Goal: Obtain resource: Download file/media

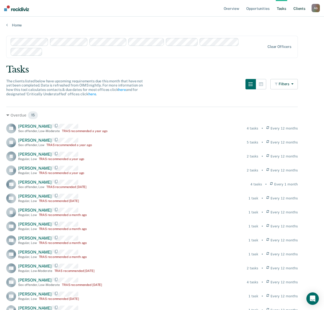
click at [300, 10] on link "Client s" at bounding box center [299, 8] width 14 height 17
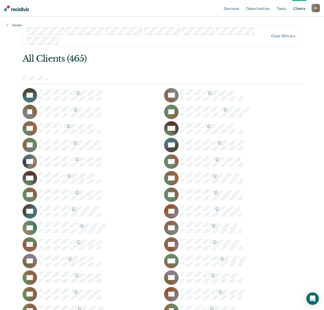
click at [315, 9] on div "A G" at bounding box center [316, 8] width 8 height 8
click at [314, 7] on div "A G" at bounding box center [316, 8] width 8 height 8
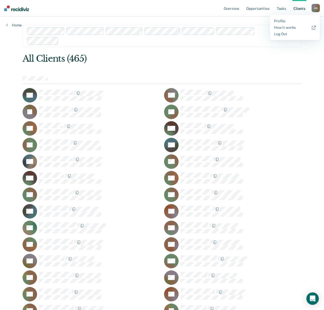
click at [298, 10] on link "Client s" at bounding box center [299, 8] width 14 height 17
click at [284, 8] on link "Tasks" at bounding box center [281, 8] width 11 height 17
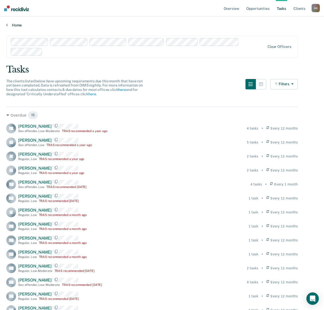
click at [13, 25] on link "Home" at bounding box center [162, 25] width 312 height 5
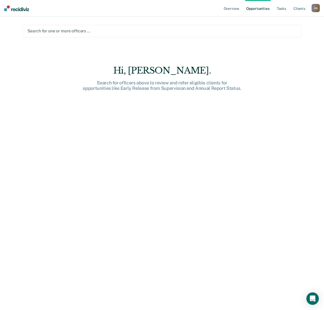
click at [112, 94] on div "Hi, Anabel. Search for officers above to review and refer eligible clients for …" at bounding box center [162, 191] width 279 height 252
click at [228, 6] on link "Overview" at bounding box center [232, 8] width 18 height 17
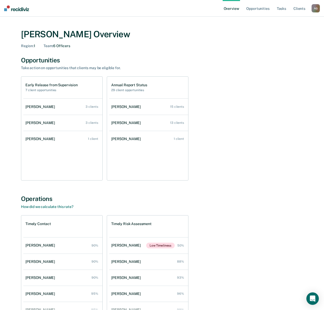
click at [229, 158] on div "Early Release from Supervision 7 client opportunities [PERSON_NAME] 3 clients […" at bounding box center [162, 128] width 282 height 104
click at [91, 200] on div "Operations" at bounding box center [162, 199] width 282 height 8
click at [135, 109] on div "[PERSON_NAME]" at bounding box center [127, 107] width 32 height 4
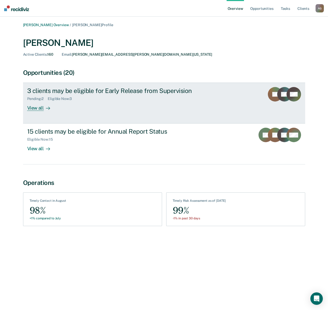
click at [34, 108] on div "View all" at bounding box center [41, 106] width 29 height 10
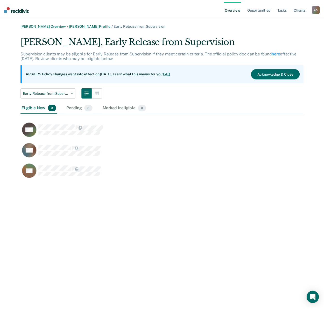
scroll to position [145, 283]
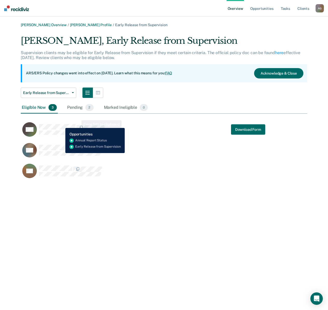
click at [61, 124] on div "BW" at bounding box center [63, 129] width 82 height 15
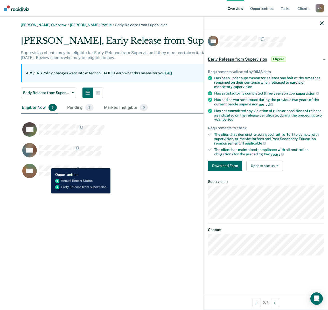
click at [47, 165] on div "BS" at bounding box center [62, 171] width 80 height 15
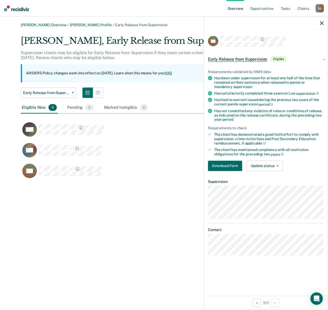
click at [160, 210] on div "Anabel Guy Overview / Michael Hayles Profile / Early Release from Supervision M…" at bounding box center [163, 158] width 315 height 271
click at [324, 24] on div at bounding box center [266, 23] width 124 height 13
click at [321, 23] on icon "button" at bounding box center [322, 23] width 4 height 4
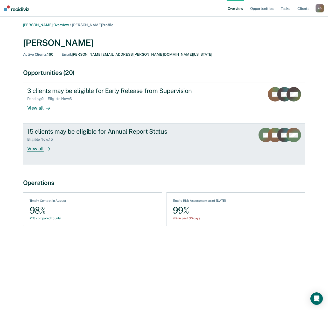
click at [72, 135] on div "15 clients may be eligible for Annual Report Status" at bounding box center [118, 132] width 182 height 8
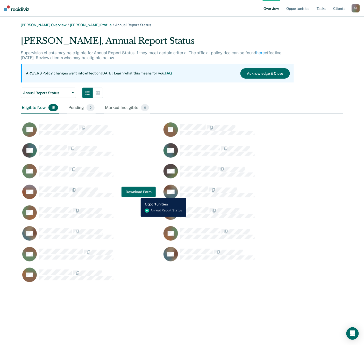
scroll to position [248, 318]
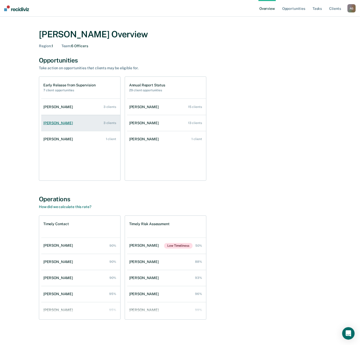
click at [61, 121] on div "[PERSON_NAME]" at bounding box center [59, 123] width 32 height 4
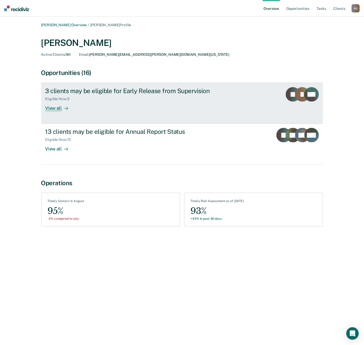
click at [53, 112] on link "3 clients may be eligible for Early Release from Supervision Eligible Now : 3 V…" at bounding box center [182, 103] width 282 height 41
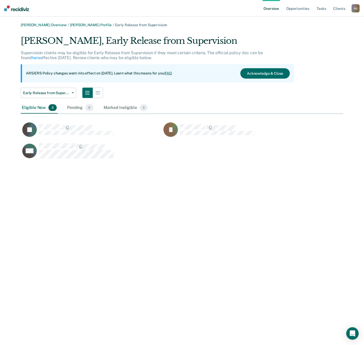
scroll to position [123, 318]
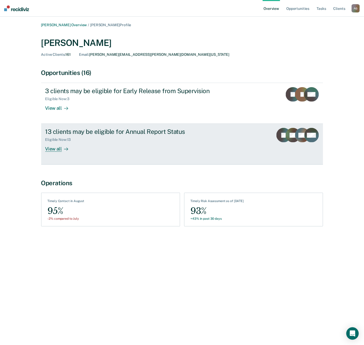
click at [90, 132] on div "13 clients may be eligible for Annual Report Status" at bounding box center [136, 132] width 182 height 8
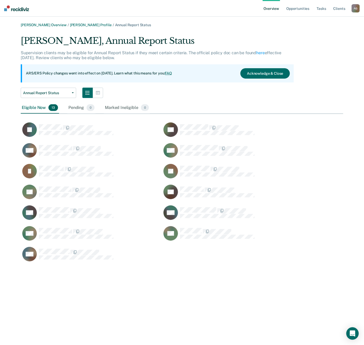
scroll to position [227, 318]
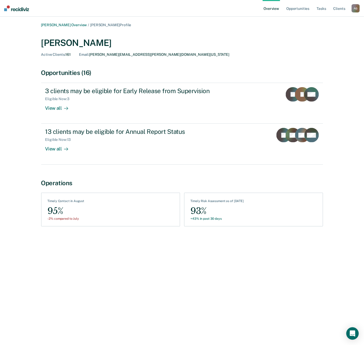
click at [89, 267] on div "Anabel Guy Overview / Shawn Noorlun Profile Shawn Noorlun Active Clients : 161 …" at bounding box center [182, 175] width 352 height 305
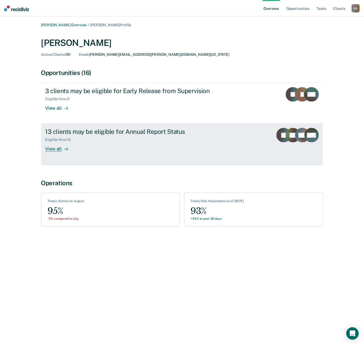
click at [64, 139] on div "Eligible Now : 13" at bounding box center [60, 139] width 30 height 4
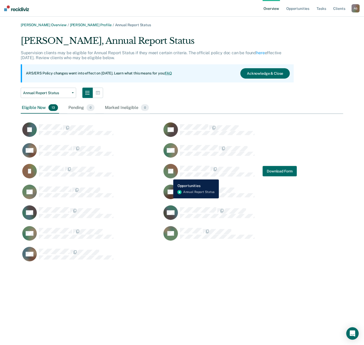
scroll to position [227, 318]
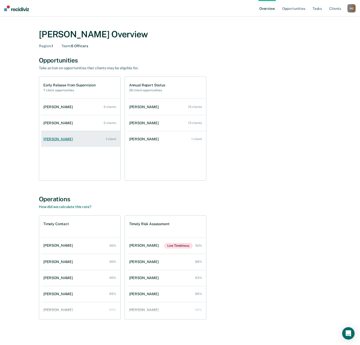
click at [53, 137] on div "[PERSON_NAME]" at bounding box center [59, 139] width 32 height 4
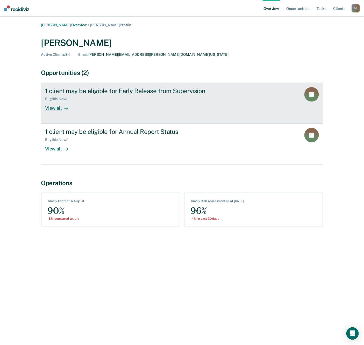
click at [56, 109] on div "View all" at bounding box center [59, 106] width 29 height 10
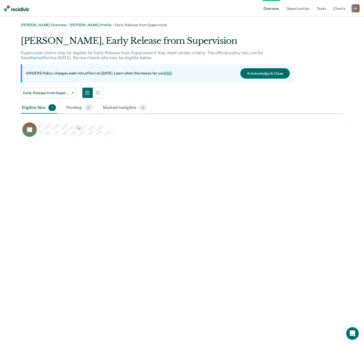
scroll to position [102, 318]
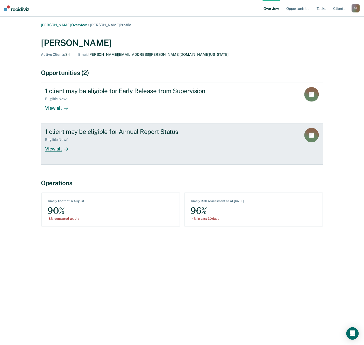
click at [87, 134] on div "1 client may be eligible for Annual Report Status" at bounding box center [136, 132] width 182 height 8
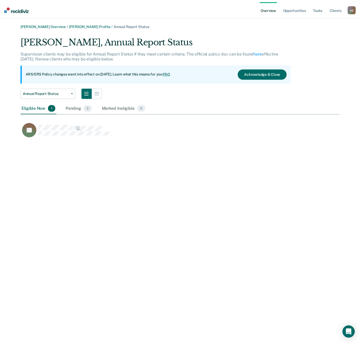
scroll to position [102, 318]
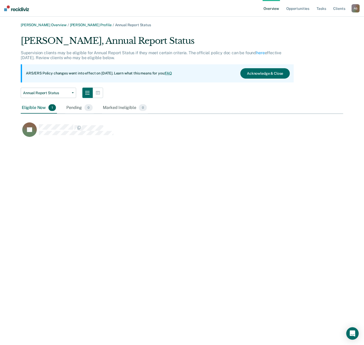
click at [258, 195] on div "Anabel Guy Overview / Laquita Taylor Profile / Annual Report Status Laquita Tay…" at bounding box center [182, 175] width 352 height 305
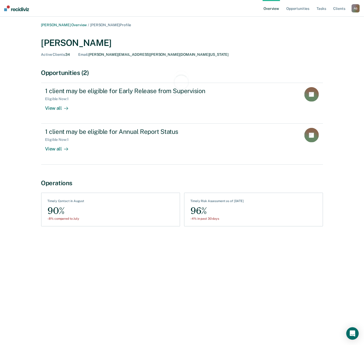
click at [31, 222] on div "Anabel Guy Overview / Laquita Taylor Profile Laquita Taylor Active Clients : 34…" at bounding box center [182, 130] width 311 height 214
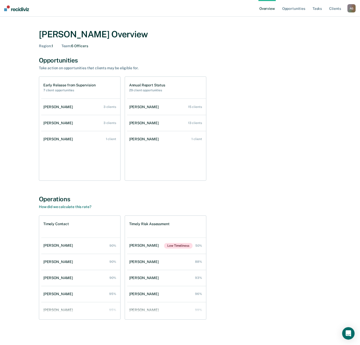
click at [269, 185] on div "Anabel Guy Overview Region : 1 Team : 6 Officers Opportunities Take action on o…" at bounding box center [179, 176] width 311 height 307
click at [55, 105] on div "[PERSON_NAME]" at bounding box center [59, 107] width 32 height 4
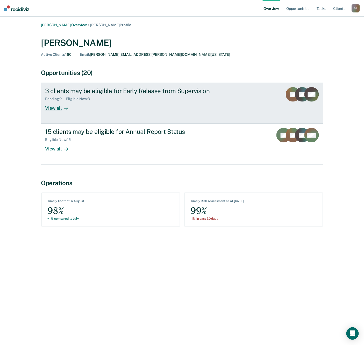
click at [65, 106] on div at bounding box center [65, 108] width 6 height 6
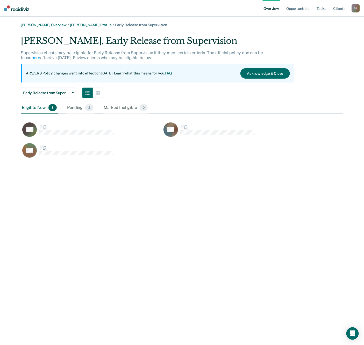
scroll to position [123, 318]
click at [97, 236] on div "Anabel Guy Overview / Michael Hayles Profile / Early Release from Supervision M…" at bounding box center [182, 175] width 352 height 305
drag, startPoint x: 16, startPoint y: 35, endPoint x: 41, endPoint y: 37, distance: 25.3
click at [41, 37] on div "Anabel Guy Overview / Michael Hayles Profile / Early Release from Supervision M…" at bounding box center [182, 93] width 352 height 141
drag, startPoint x: 84, startPoint y: 216, endPoint x: 82, endPoint y: 265, distance: 49.0
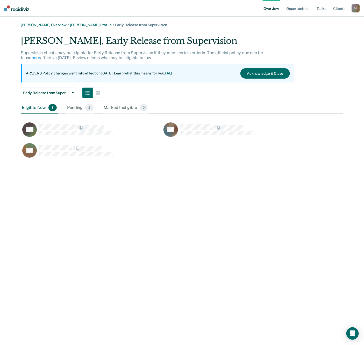
click at [84, 215] on div "Anabel Guy Overview / Michael Hayles Profile / Early Release from Supervision M…" at bounding box center [182, 175] width 352 height 305
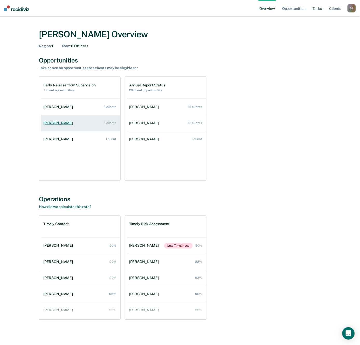
click at [66, 125] on div "[PERSON_NAME]" at bounding box center [59, 123] width 32 height 4
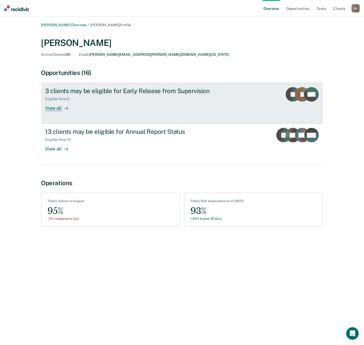
click at [56, 106] on div "View all" at bounding box center [59, 106] width 29 height 10
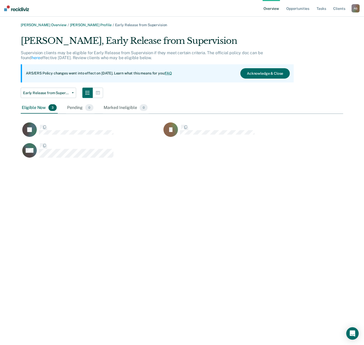
scroll to position [123, 318]
click at [195, 177] on div "[PERSON_NAME] Overview / [PERSON_NAME] Profile / Early Release from Supervision…" at bounding box center [182, 175] width 352 height 305
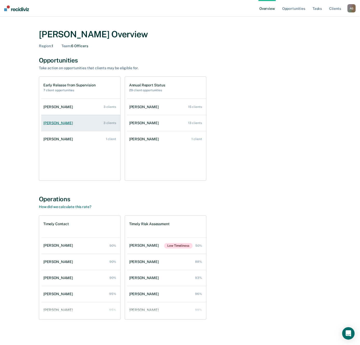
click at [62, 123] on div "[PERSON_NAME]" at bounding box center [59, 123] width 32 height 4
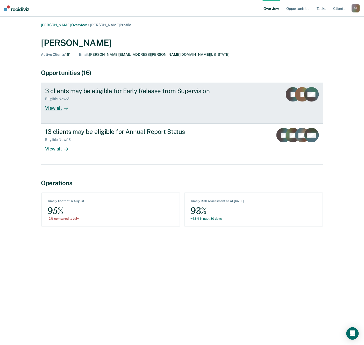
click at [64, 108] on icon at bounding box center [66, 108] width 4 height 4
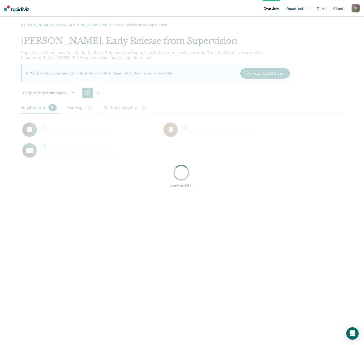
scroll to position [123, 318]
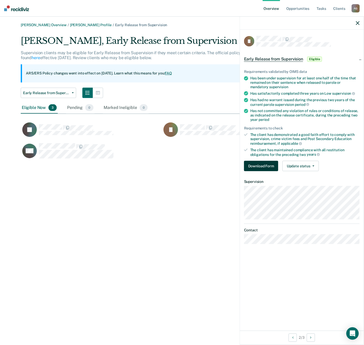
click at [263, 164] on button "Download Form" at bounding box center [261, 166] width 34 height 10
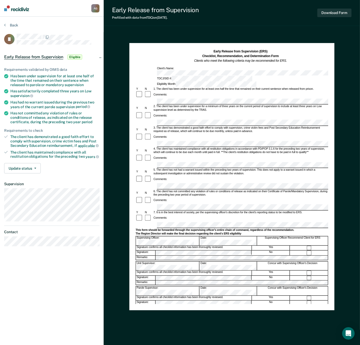
click at [216, 19] on div "Early Release from Supervision Prefilled with data from TDCJ on [DATE] . Downlo…" at bounding box center [232, 13] width 256 height 26
click at [89, 297] on div "[PERSON_NAME] A G Profile How it works Log Out Back IJ Early Release from Super…" at bounding box center [52, 172] width 104 height 345
click at [9, 25] on button "Back" at bounding box center [11, 25] width 14 height 5
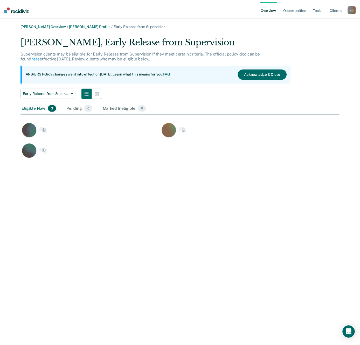
scroll to position [123, 318]
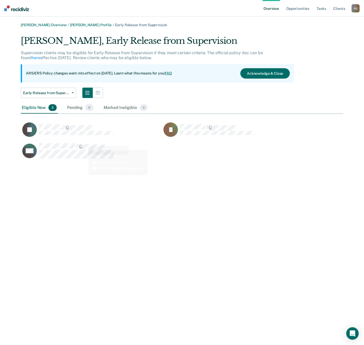
click at [106, 244] on div "[PERSON_NAME] Overview / [PERSON_NAME] Profile / Early Release from Supervision…" at bounding box center [182, 175] width 352 height 305
drag, startPoint x: 101, startPoint y: 209, endPoint x: 104, endPoint y: 207, distance: 3.5
click at [102, 209] on div "[PERSON_NAME] Overview / [PERSON_NAME] Profile / Early Release from Supervision…" at bounding box center [182, 175] width 352 height 305
click at [207, 98] on div "[PERSON_NAME], Early Release from Supervision Supervision clients may be eligib…" at bounding box center [182, 100] width 323 height 128
drag, startPoint x: 51, startPoint y: 233, endPoint x: 299, endPoint y: 172, distance: 256.0
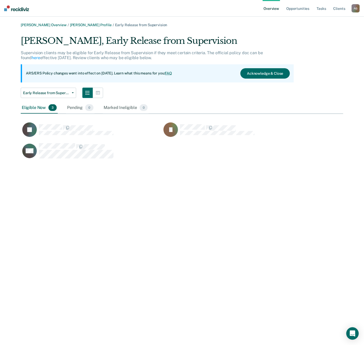
click at [51, 233] on div "[PERSON_NAME] Overview / [PERSON_NAME] Profile / Early Release from Supervision…" at bounding box center [182, 175] width 352 height 305
click at [24, 9] on img at bounding box center [16, 8] width 25 height 6
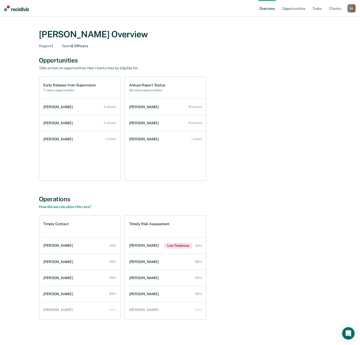
click at [265, 7] on link "Overview" at bounding box center [267, 8] width 18 height 17
click at [315, 141] on div "Early Release from Supervision 7 client opportunities [PERSON_NAME] 3 clients […" at bounding box center [180, 128] width 282 height 104
click at [318, 9] on link "Tasks" at bounding box center [317, 8] width 11 height 17
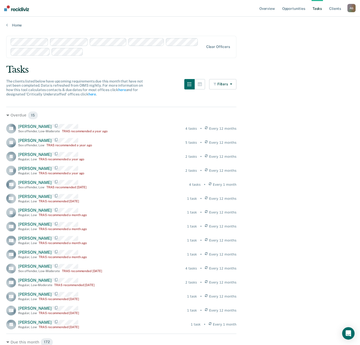
click at [258, 9] on nav "Overview Opportunities Tasks Client s [PERSON_NAME] A G Profile How it works Lo…" at bounding box center [180, 8] width 360 height 17
click at [275, 11] on link "Overview" at bounding box center [267, 8] width 18 height 17
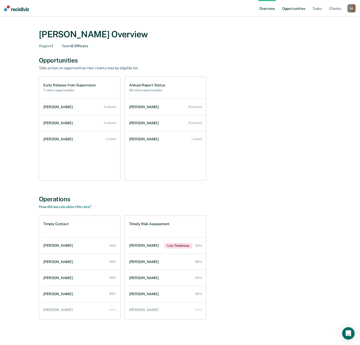
click at [286, 11] on link "Opportunities" at bounding box center [293, 8] width 25 height 17
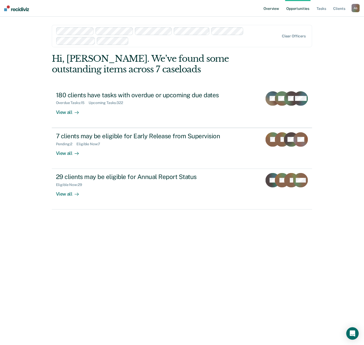
click at [272, 8] on link "Overview" at bounding box center [272, 8] width 18 height 17
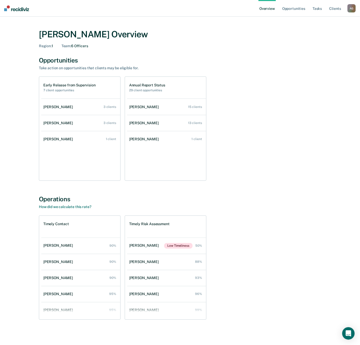
click at [287, 91] on div "Early Release from Supervision 7 client opportunities [PERSON_NAME] 3 clients […" at bounding box center [180, 128] width 282 height 104
click at [336, 9] on link "Client s" at bounding box center [335, 8] width 14 height 17
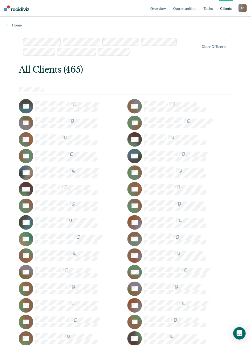
click at [25, 14] on nav "Overview Opportunities Tasks Client s [PERSON_NAME] A G Profile How it works Lo…" at bounding box center [125, 8] width 251 height 17
click at [21, 10] on img at bounding box center [16, 8] width 25 height 6
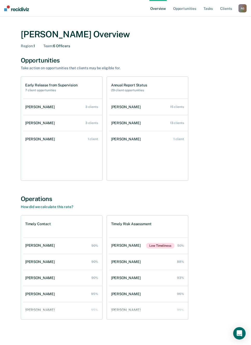
click at [21, 10] on img at bounding box center [16, 8] width 25 height 6
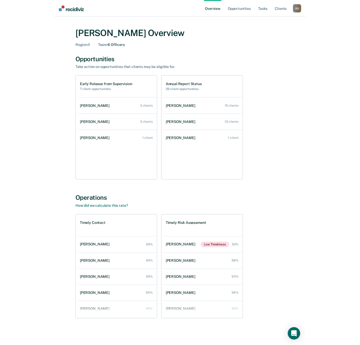
scroll to position [2, 0]
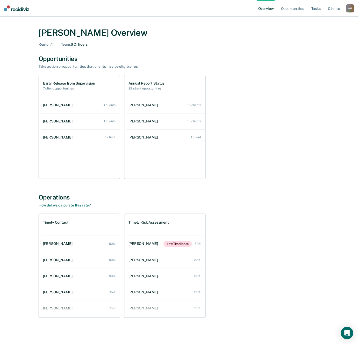
click at [310, 66] on div "Opportunities Take action on opportunities that clients may be eligible for." at bounding box center [180, 62] width 282 height 14
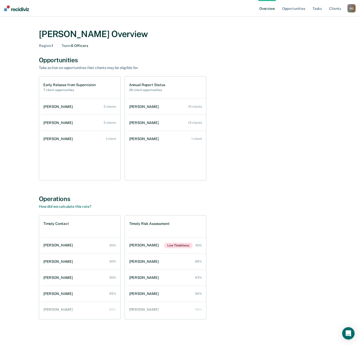
scroll to position [0, 0]
click at [300, 8] on link "Opportunities" at bounding box center [293, 8] width 25 height 17
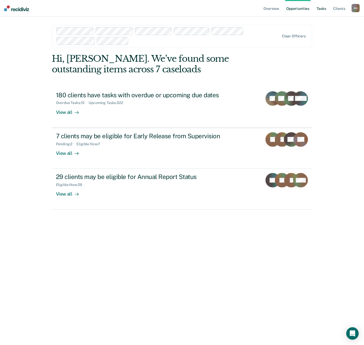
click at [318, 9] on link "Tasks" at bounding box center [321, 8] width 11 height 17
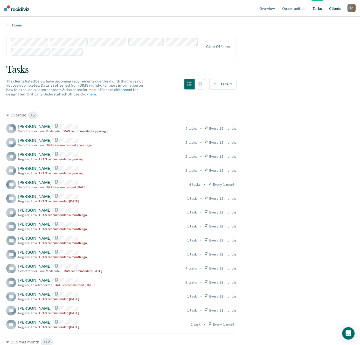
click at [334, 9] on link "Client s" at bounding box center [335, 8] width 14 height 17
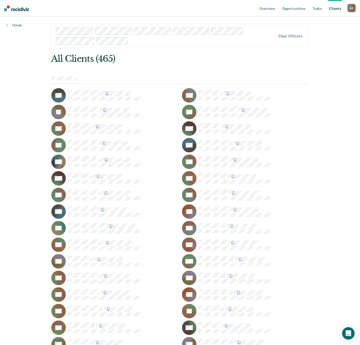
click at [16, 9] on img at bounding box center [16, 8] width 25 height 6
